Goal: Task Accomplishment & Management: Use online tool/utility

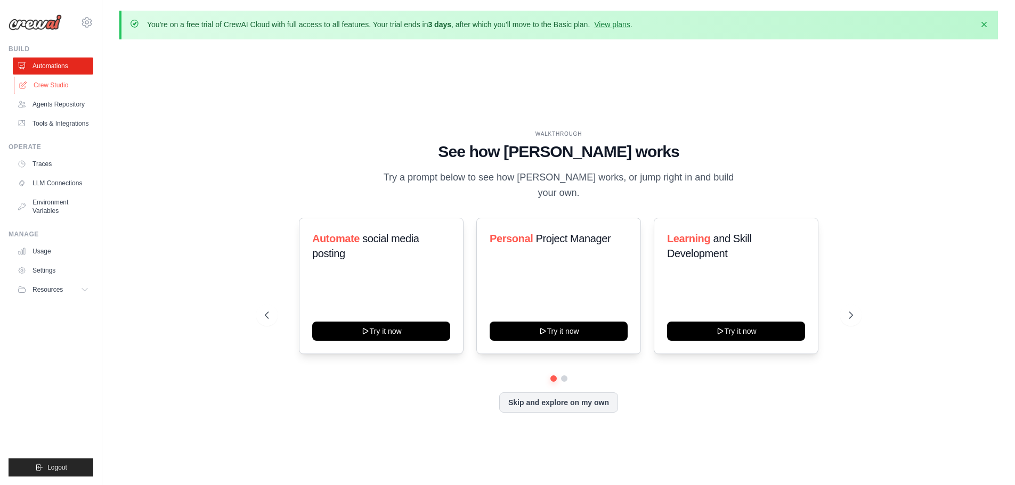
click at [61, 84] on link "Crew Studio" at bounding box center [54, 85] width 80 height 17
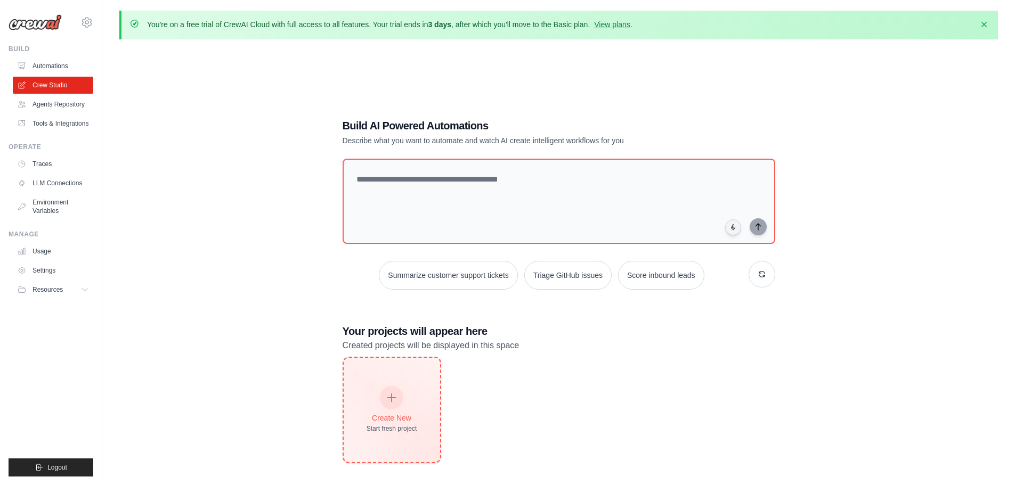
click at [383, 399] on div at bounding box center [391, 397] width 23 height 23
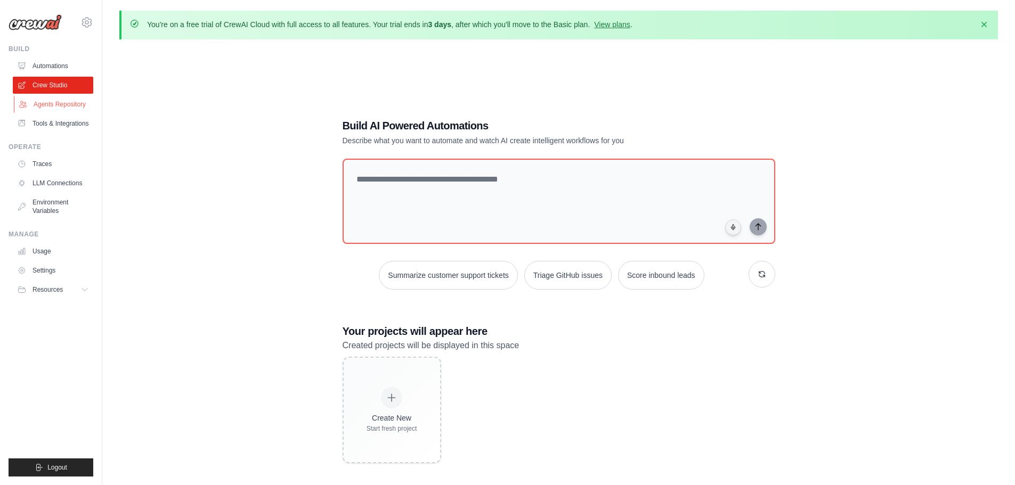
click at [74, 101] on link "Agents Repository" at bounding box center [54, 104] width 80 height 17
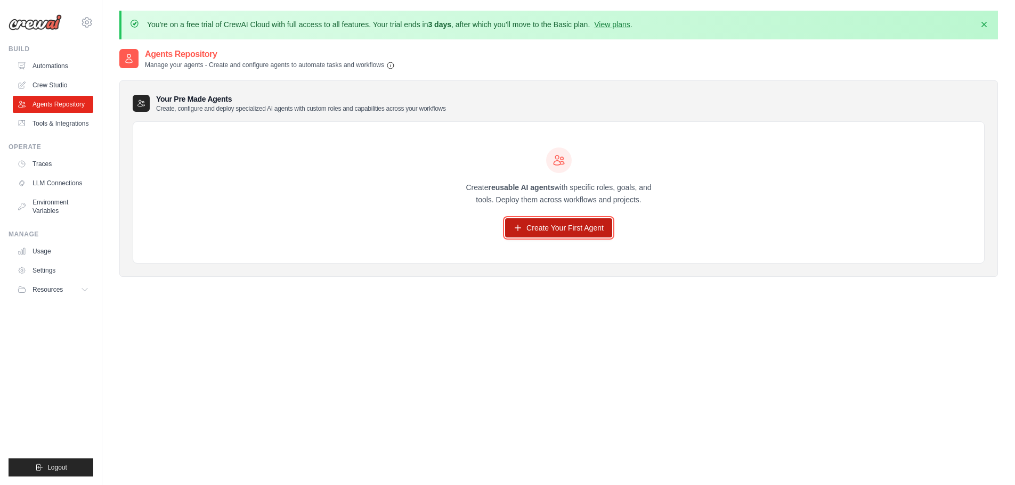
click at [584, 230] on link "Create Your First Agent" at bounding box center [558, 227] width 107 height 19
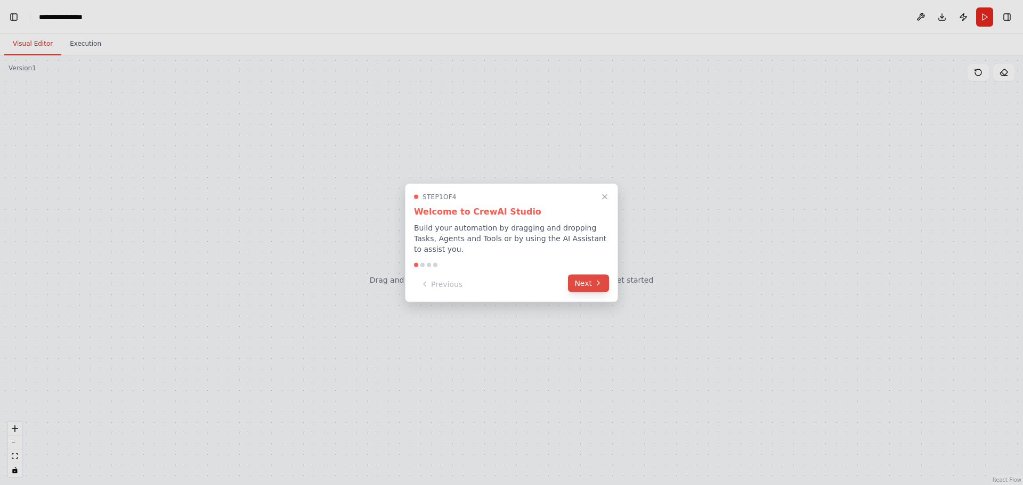
scroll to position [354, 0]
click at [595, 279] on icon at bounding box center [598, 283] width 9 height 9
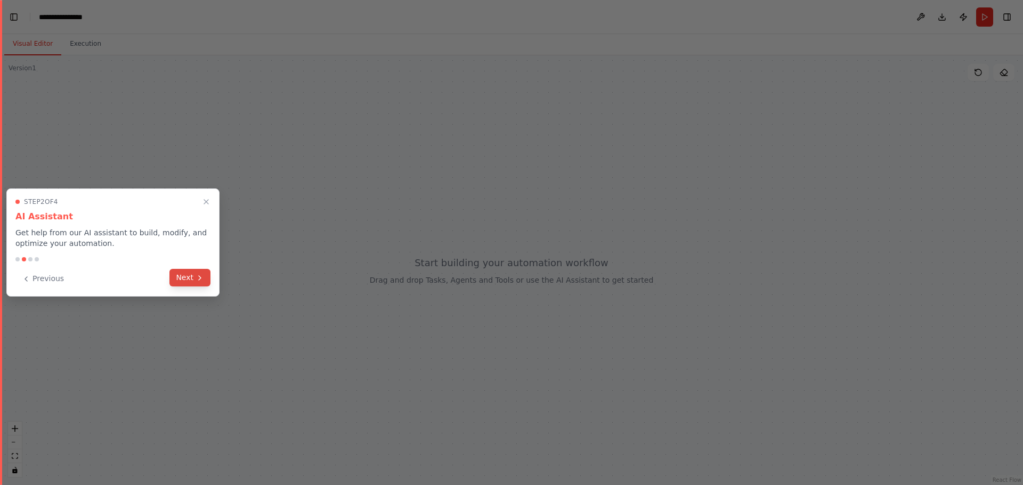
click at [183, 281] on button "Next" at bounding box center [189, 278] width 41 height 18
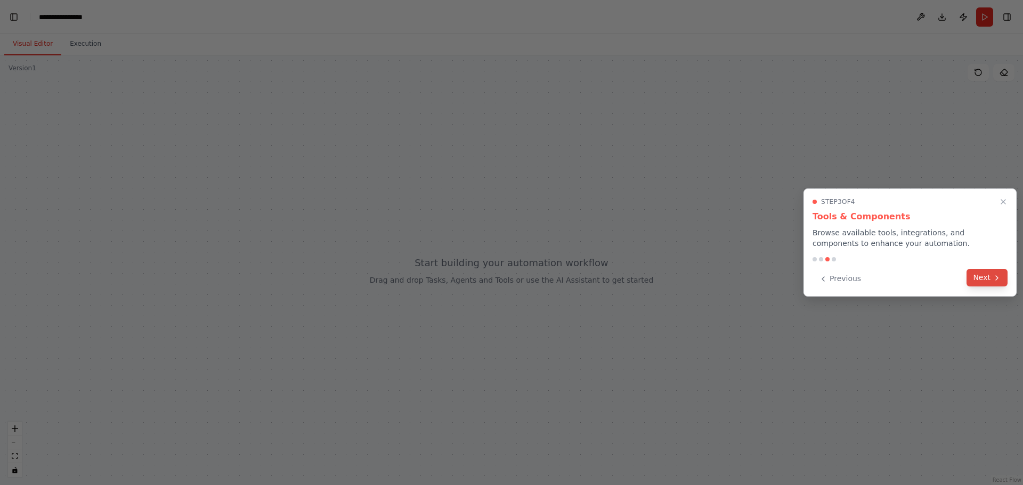
click at [991, 279] on button "Next" at bounding box center [986, 278] width 41 height 18
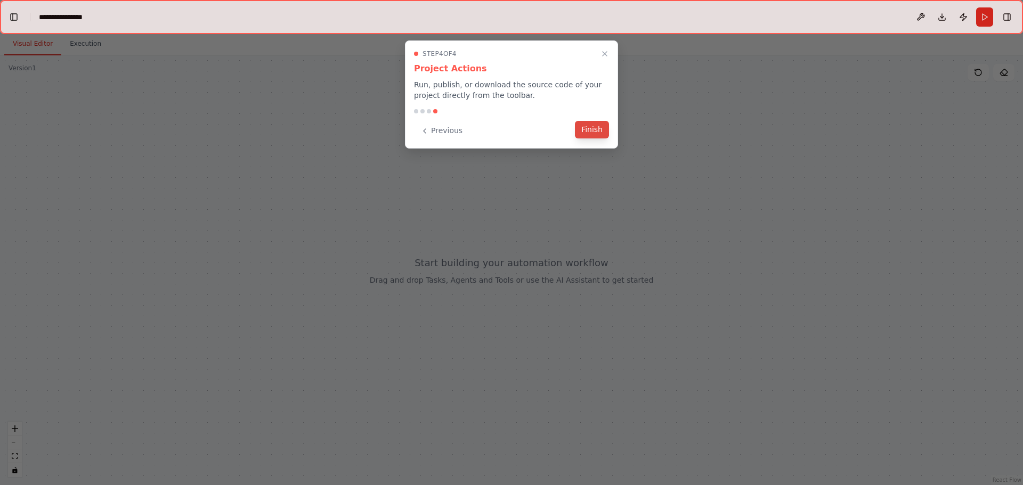
click at [597, 128] on button "Finish" at bounding box center [592, 130] width 34 height 18
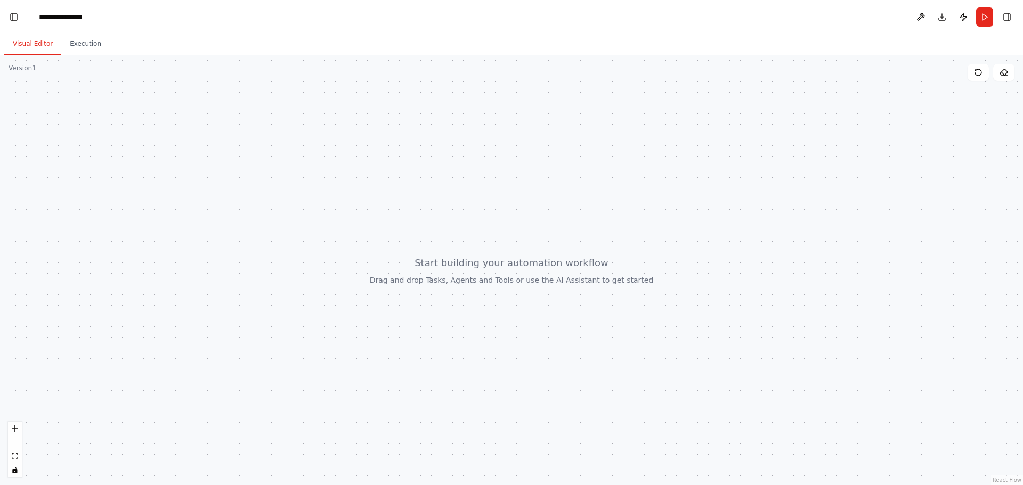
click at [325, 212] on div at bounding box center [511, 270] width 1023 height 430
click at [86, 52] on button "Execution" at bounding box center [85, 44] width 48 height 22
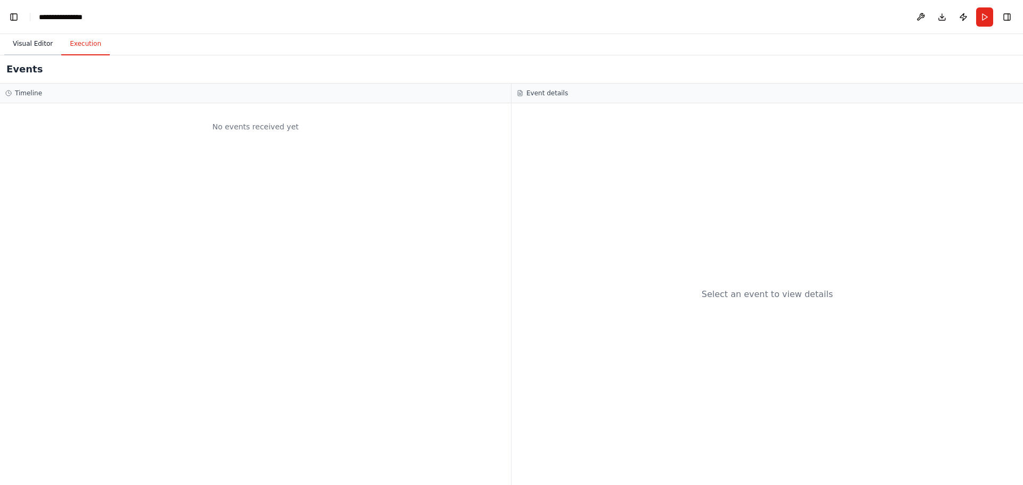
click at [38, 44] on button "Visual Editor" at bounding box center [32, 44] width 57 height 22
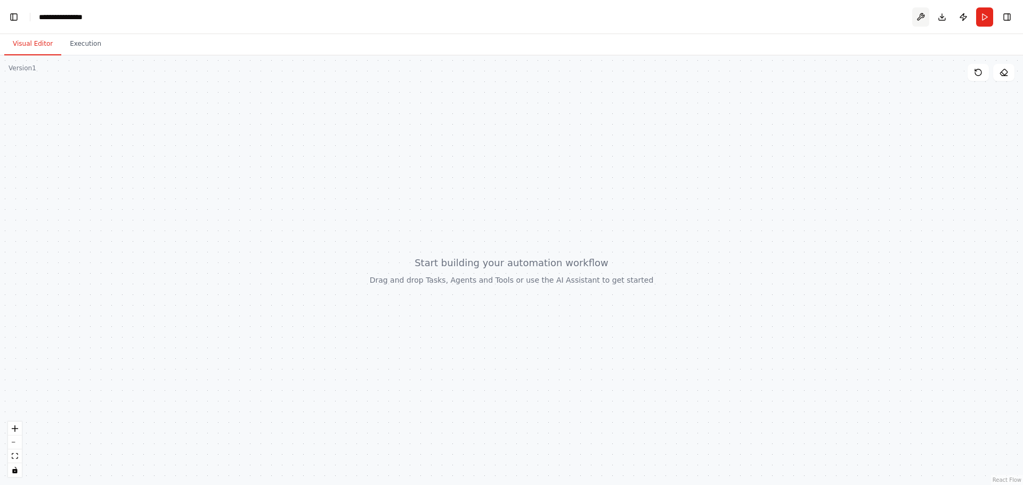
click at [913, 14] on button at bounding box center [920, 16] width 17 height 19
click at [76, 44] on button "Execution" at bounding box center [85, 44] width 48 height 22
click at [31, 42] on button "Visual Editor" at bounding box center [32, 44] width 57 height 22
